Goal: Information Seeking & Learning: Learn about a topic

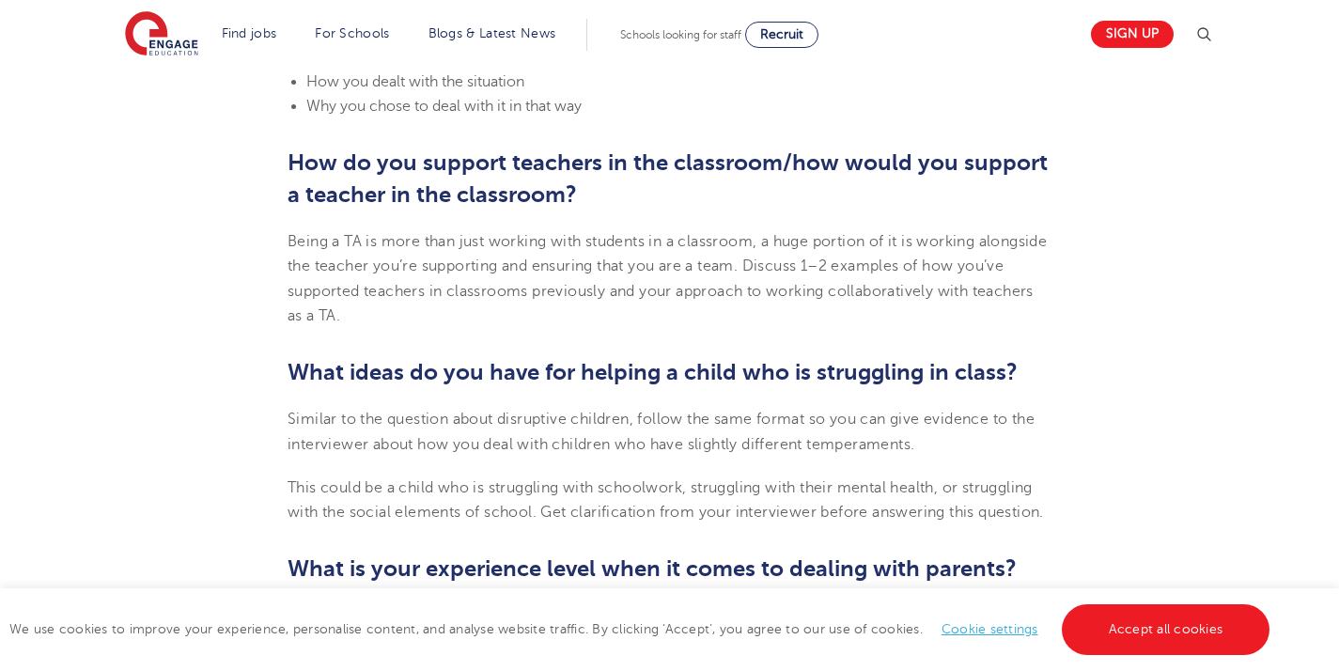
scroll to position [2234, 0]
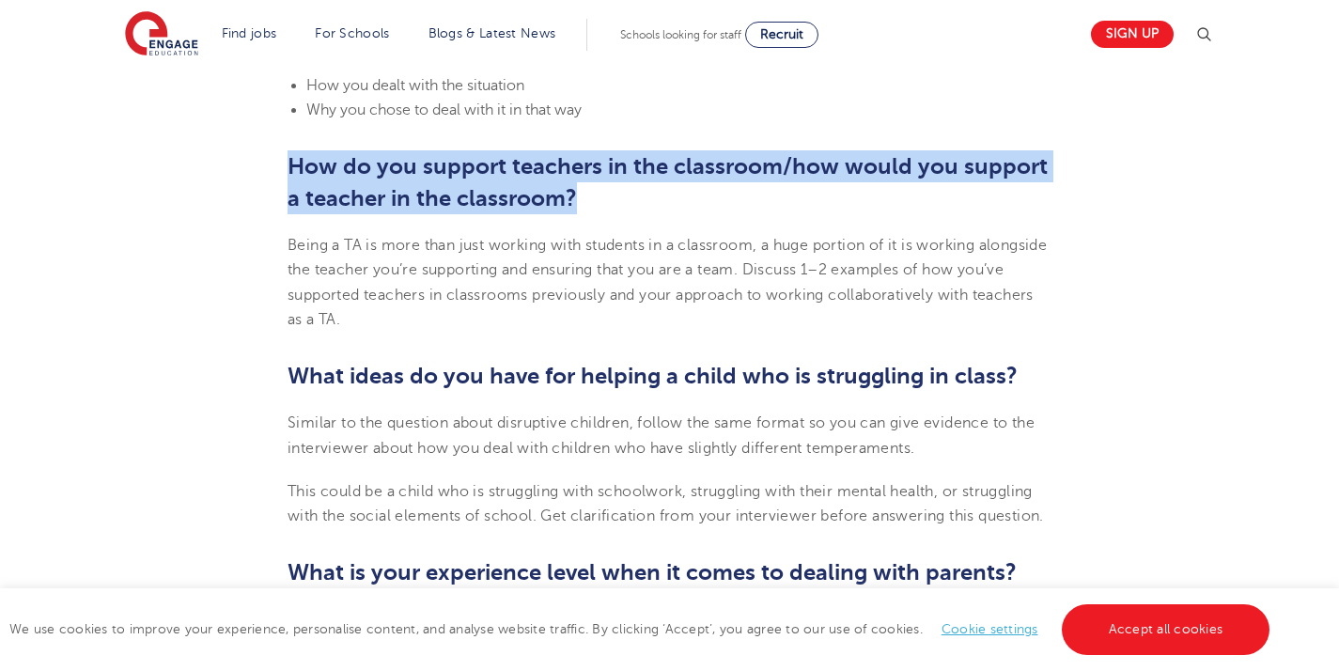
drag, startPoint x: 608, startPoint y: 210, endPoint x: 273, endPoint y: 169, distance: 337.1
copy b "How do you support teachers in the classroom/how would you support a teacher in…"
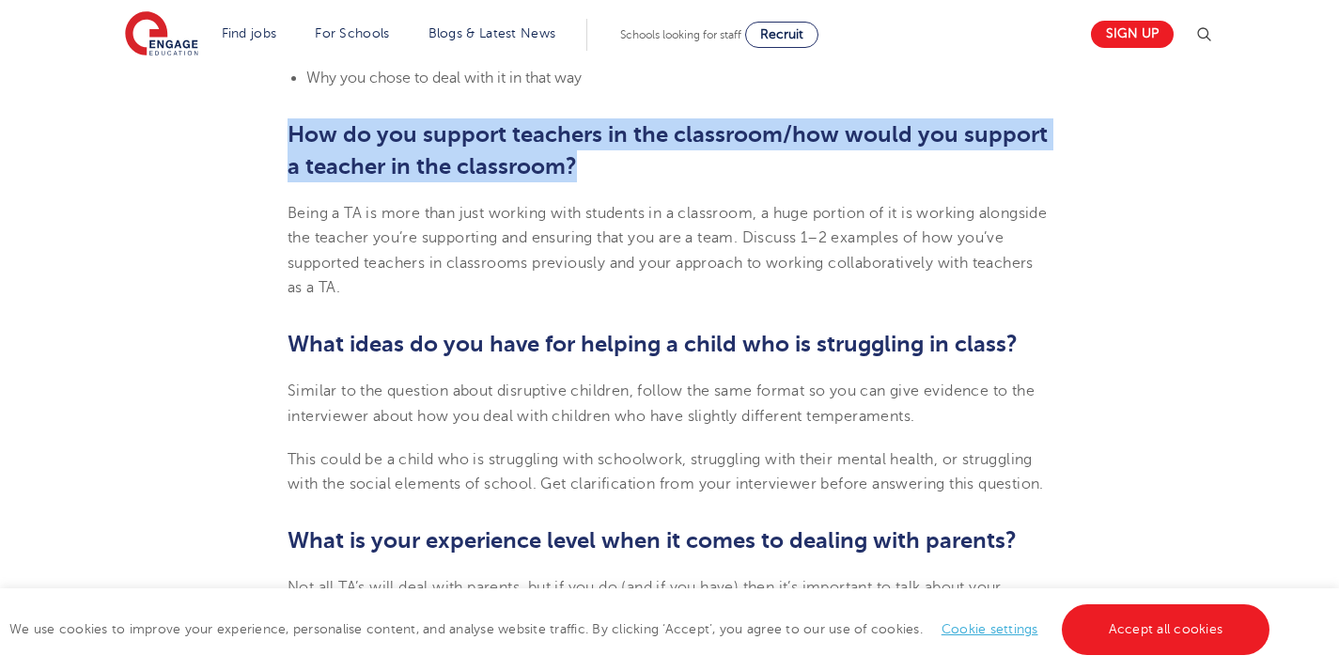
scroll to position [2269, 0]
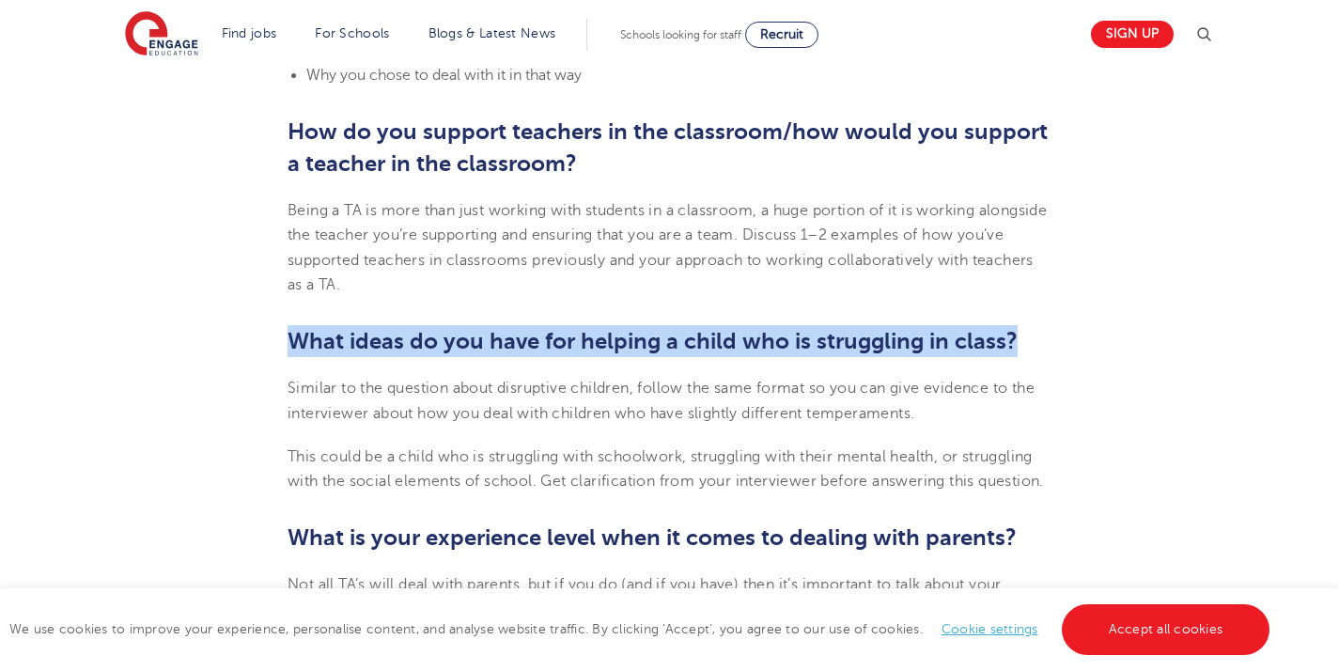
drag, startPoint x: 1022, startPoint y: 343, endPoint x: 277, endPoint y: 345, distance: 745.1
copy b "What ideas do you have for helping a child who is struggling in class?"
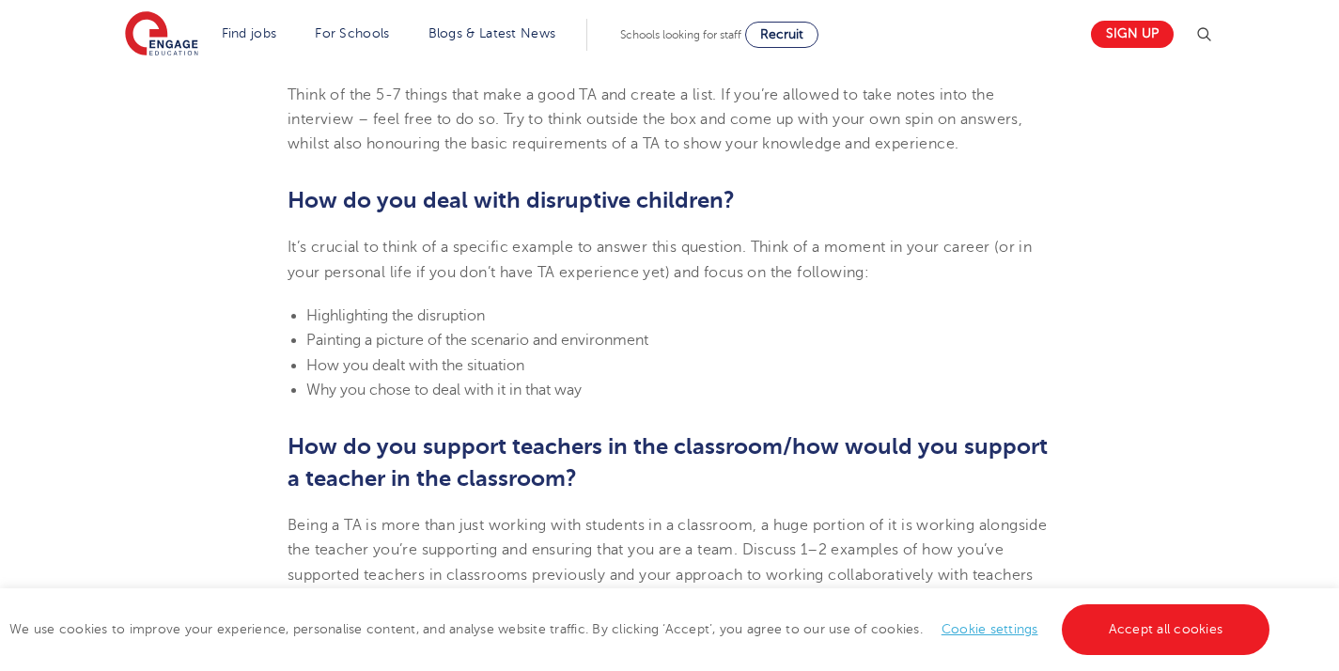
scroll to position [1844, 0]
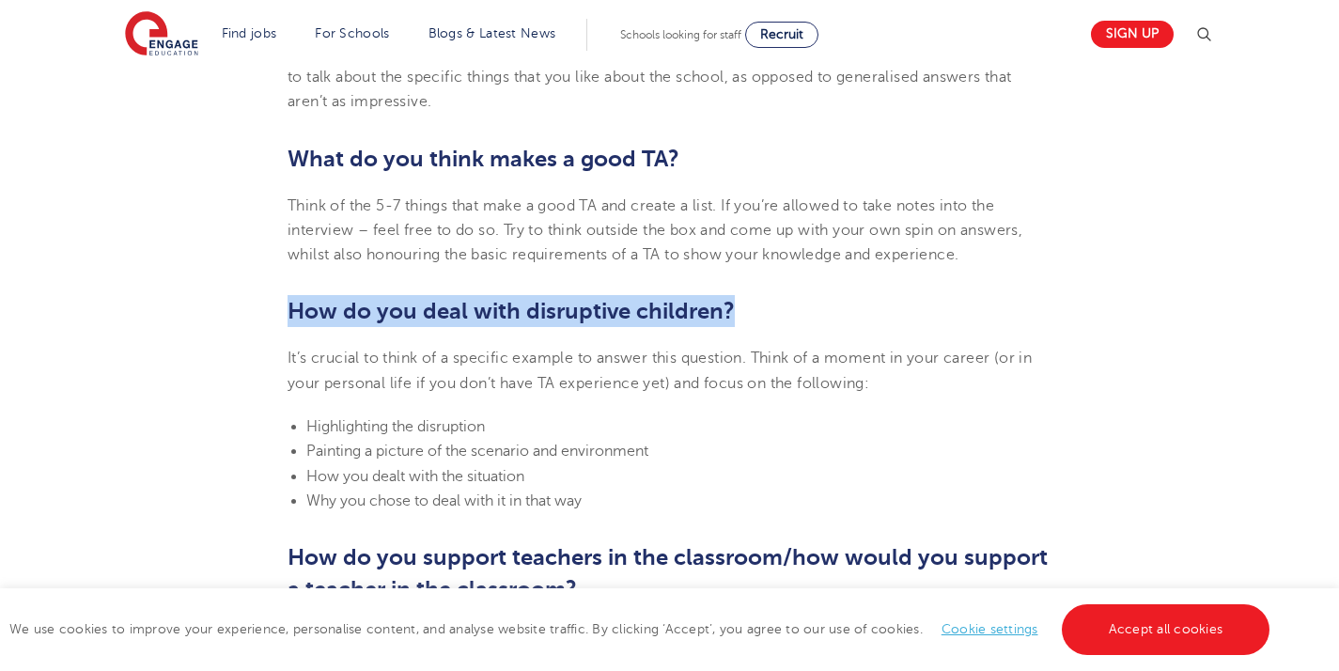
drag, startPoint x: 751, startPoint y: 309, endPoint x: 282, endPoint y: 306, distance: 468.9
click at [282, 306] on section "[DATE] Top 10 Interview Questions for Teaching Assistants Preparing for an inte…" at bounding box center [670, 225] width 1140 height 3100
copy b "How do you deal with disruptive children?"
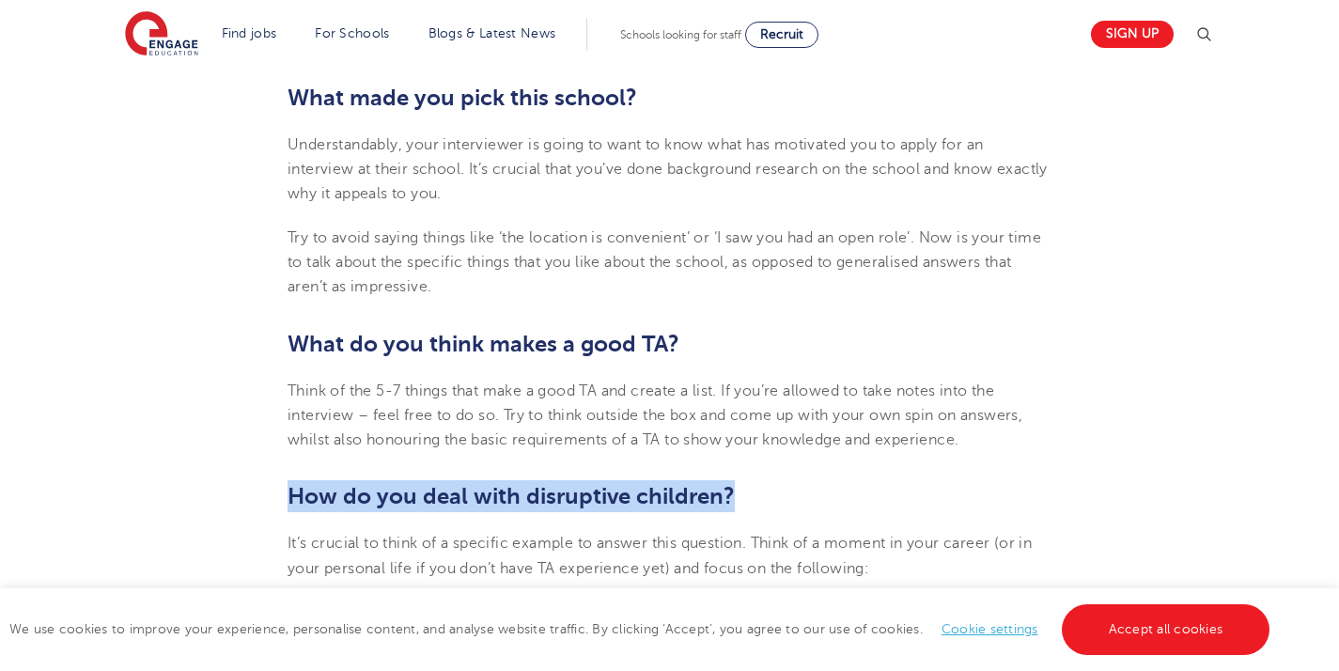
scroll to position [1447, 0]
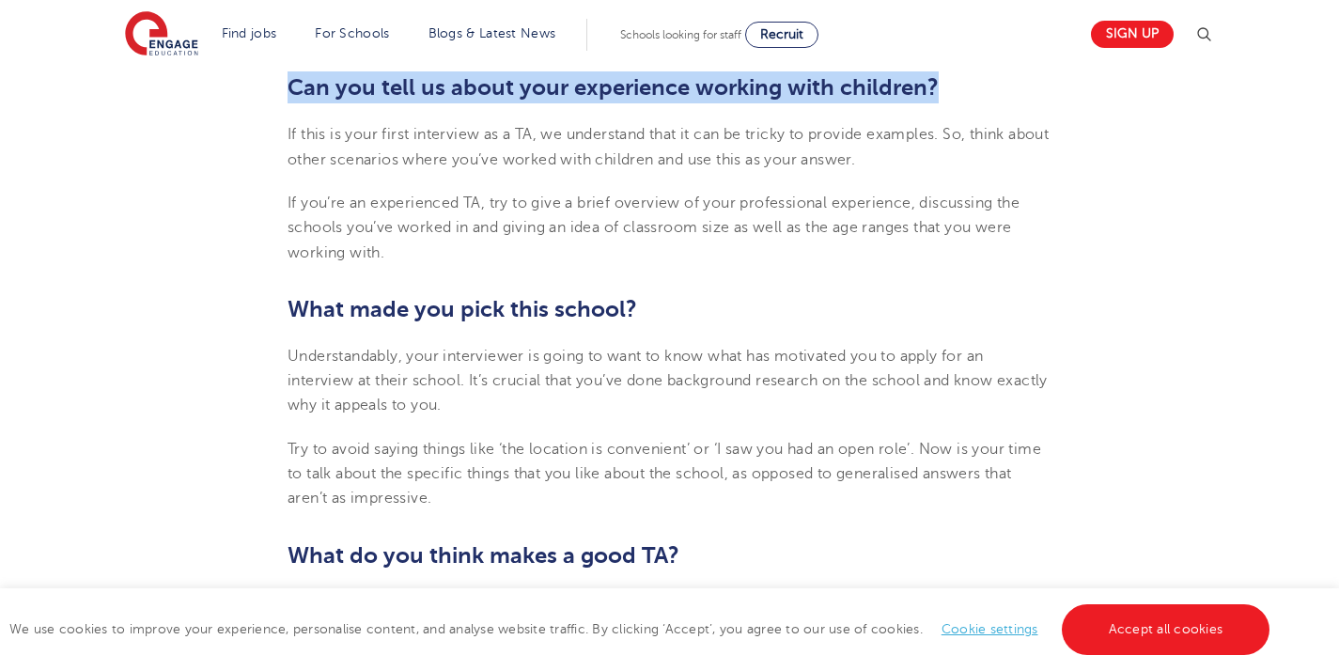
drag, startPoint x: 941, startPoint y: 87, endPoint x: 243, endPoint y: 92, distance: 697.2
click at [243, 92] on section "[DATE] Top 10 Interview Questions for Teaching Assistants Preparing for an inte…" at bounding box center [670, 622] width 1140 height 3100
copy b "Can you tell us about your experience working with children?"
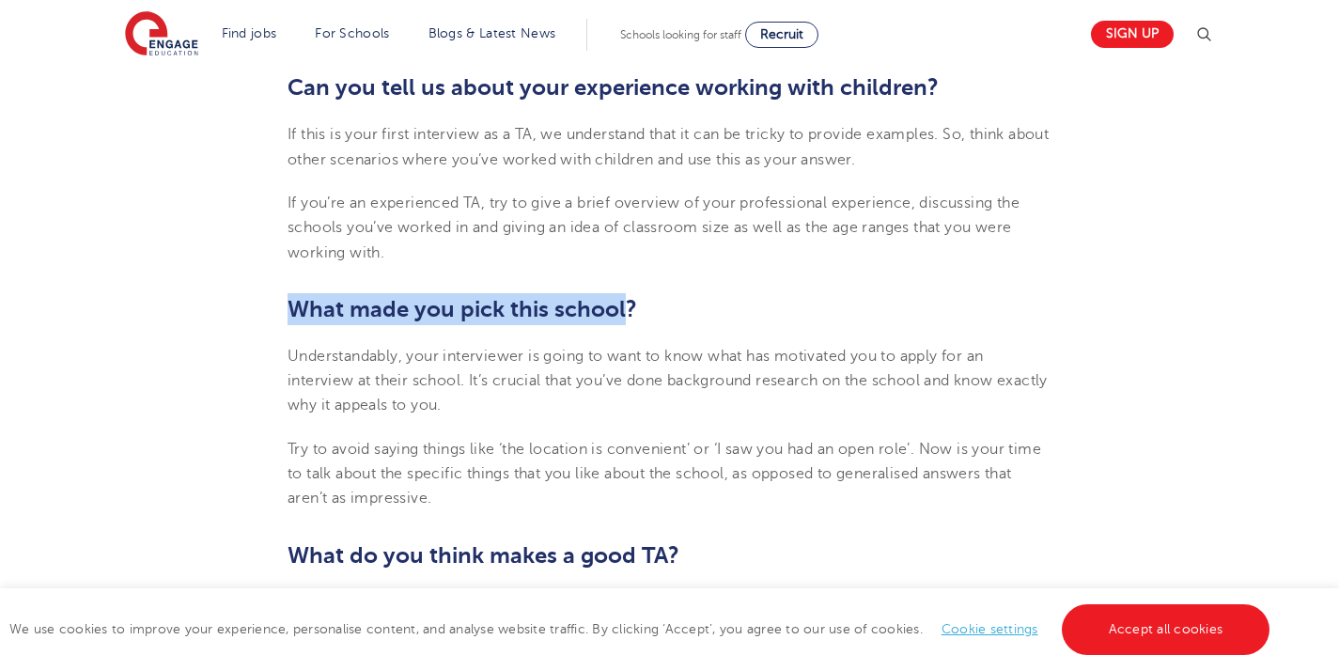
drag, startPoint x: 625, startPoint y: 314, endPoint x: 288, endPoint y: 321, distance: 336.5
click at [288, 321] on b "What made you pick this school?" at bounding box center [463, 309] width 350 height 26
drag, startPoint x: 837, startPoint y: 309, endPoint x: 275, endPoint y: 302, distance: 561.9
click at [275, 302] on section "[DATE] Top 10 Interview Questions for Teaching Assistants Preparing for an inte…" at bounding box center [670, 622] width 1140 height 3100
copy b "What made you pick this school?"
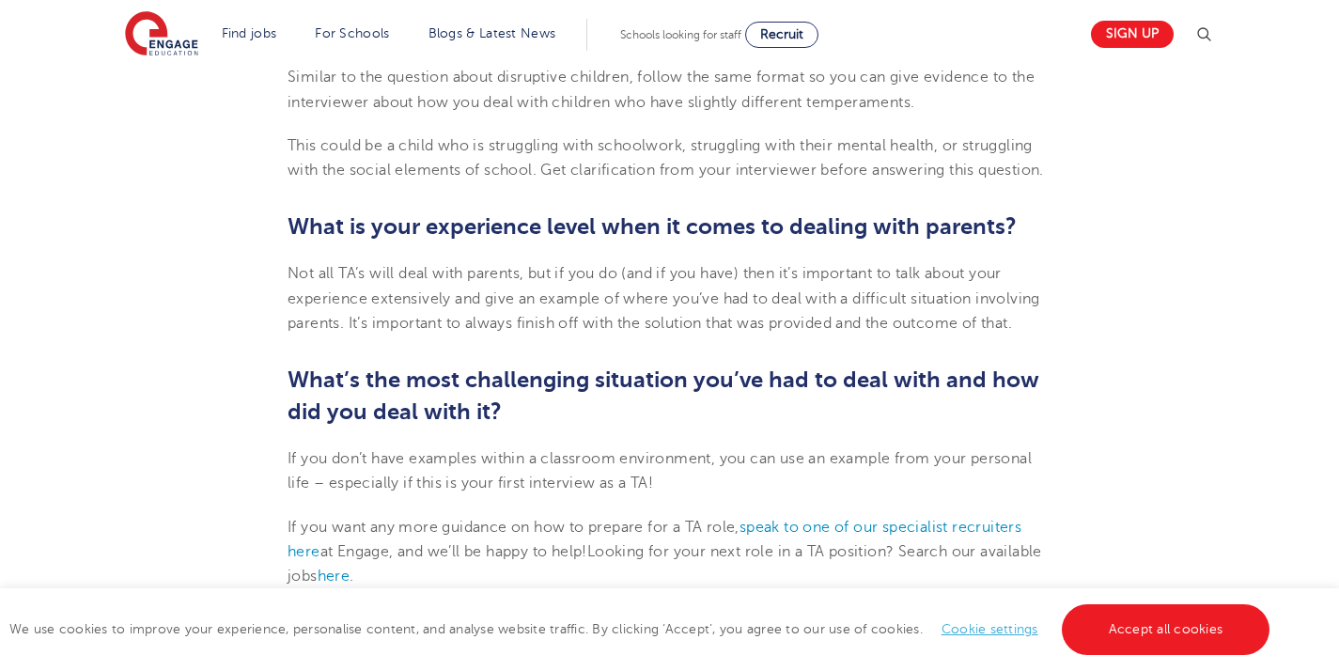
scroll to position [2587, 0]
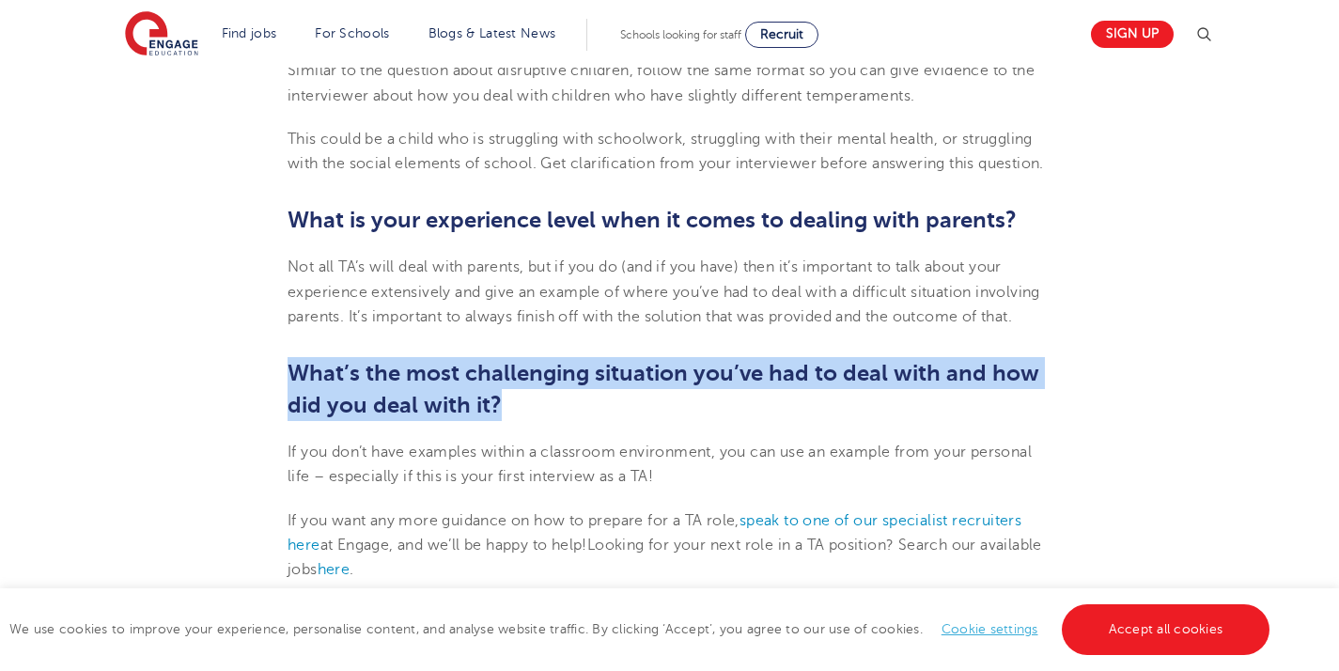
drag, startPoint x: 508, startPoint y: 413, endPoint x: 257, endPoint y: 381, distance: 253.0
copy b "What’s the most challenging situation you’ve had to deal with and how did you d…"
